Goal: Entertainment & Leisure: Consume media (video, audio)

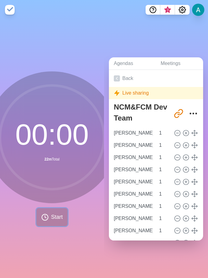
click at [47, 214] on button "Start" at bounding box center [51, 217] width 31 height 18
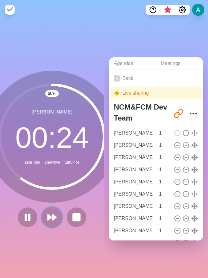
click at [52, 215] on polygon at bounding box center [54, 217] width 4 height 6
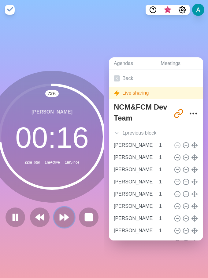
click at [59, 220] on button at bounding box center [64, 217] width 20 height 20
click at [60, 215] on polygon at bounding box center [62, 217] width 4 height 6
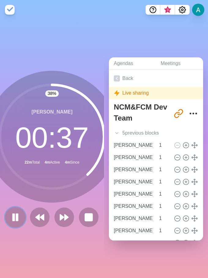
click at [16, 217] on rect at bounding box center [17, 217] width 2 height 7
click at [13, 218] on icon at bounding box center [15, 217] width 10 height 10
click at [13, 213] on icon at bounding box center [15, 217] width 10 height 10
click at [13, 215] on polygon at bounding box center [15, 217] width 6 height 8
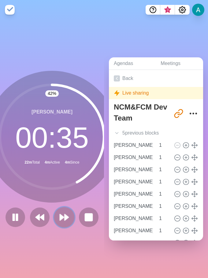
click at [61, 217] on icon at bounding box center [64, 217] width 10 height 10
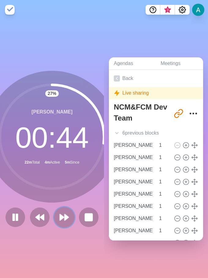
click at [61, 215] on polygon at bounding box center [62, 217] width 4 height 6
click at [60, 215] on polygon at bounding box center [62, 217] width 4 height 6
click at [61, 214] on icon at bounding box center [64, 217] width 10 height 10
click at [64, 216] on polygon at bounding box center [66, 217] width 4 height 6
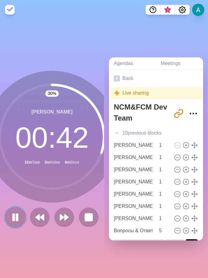
click at [16, 214] on rect at bounding box center [17, 217] width 2 height 7
click at [16, 212] on icon at bounding box center [15, 217] width 10 height 10
click at [62, 214] on icon at bounding box center [64, 217] width 10 height 10
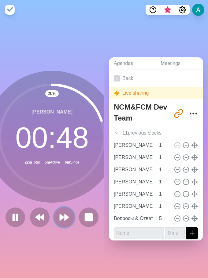
click at [64, 216] on polygon at bounding box center [66, 217] width 4 height 6
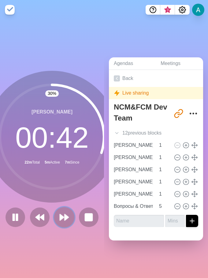
click at [64, 214] on polygon at bounding box center [66, 217] width 4 height 6
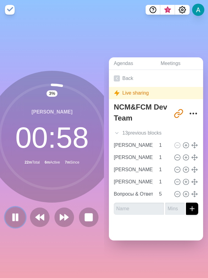
click at [16, 215] on rect at bounding box center [17, 217] width 2 height 7
click at [12, 215] on polygon at bounding box center [15, 217] width 6 height 8
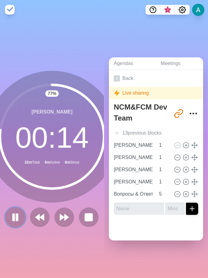
click at [16, 216] on rect at bounding box center [17, 217] width 2 height 7
click at [64, 215] on polygon at bounding box center [66, 217] width 4 height 6
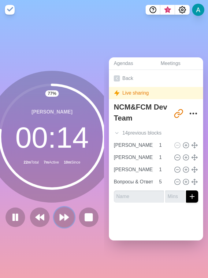
click at [61, 215] on polygon at bounding box center [62, 217] width 4 height 6
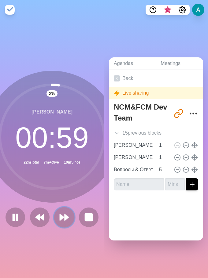
click at [64, 215] on polygon at bounding box center [66, 217] width 4 height 6
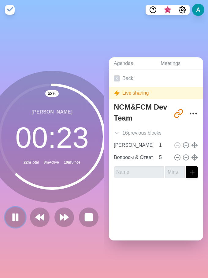
click at [16, 217] on rect at bounding box center [17, 217] width 2 height 7
click at [62, 216] on icon at bounding box center [64, 217] width 10 height 10
